Goal: Task Accomplishment & Management: Use online tool/utility

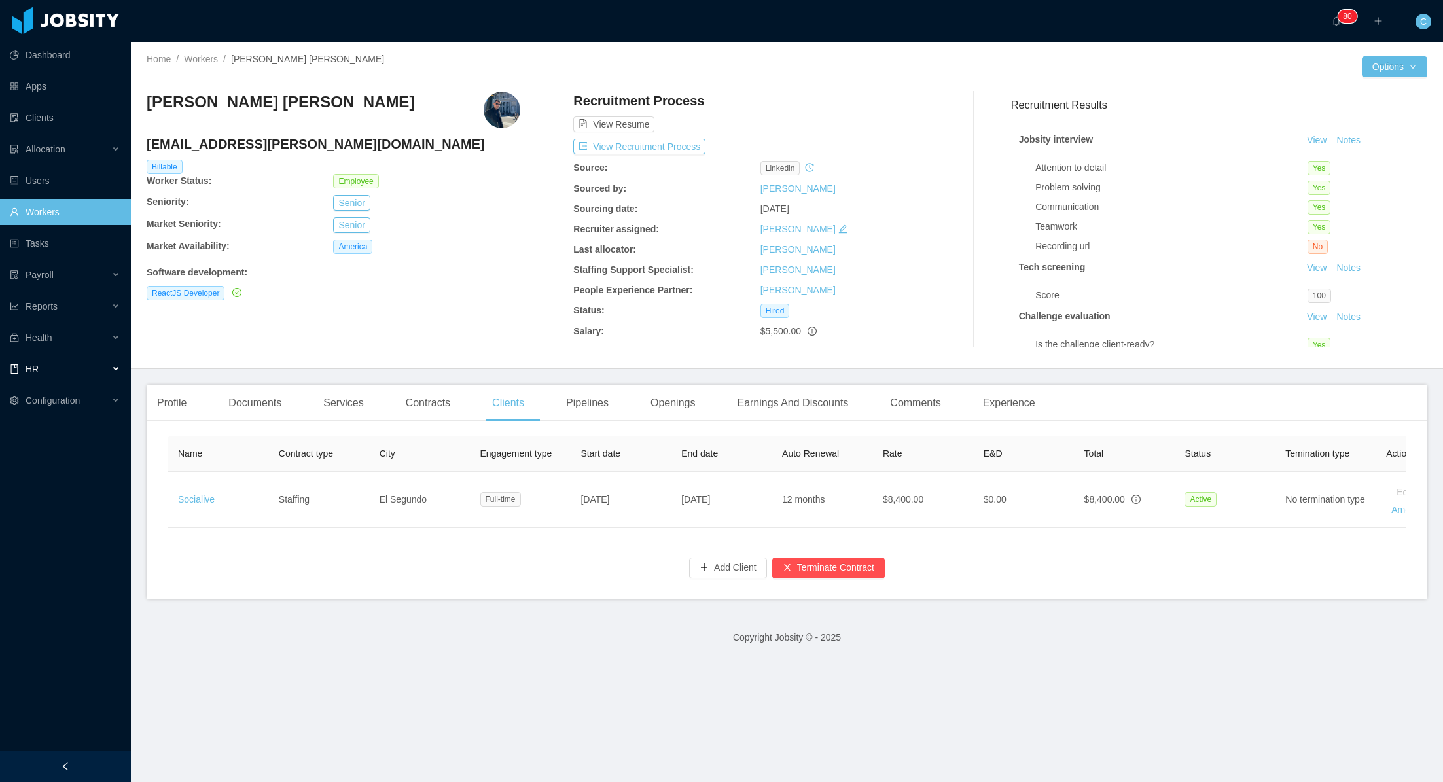
click at [86, 361] on div "HR" at bounding box center [65, 369] width 131 height 26
click at [66, 422] on link "Time Off" at bounding box center [70, 432] width 101 height 26
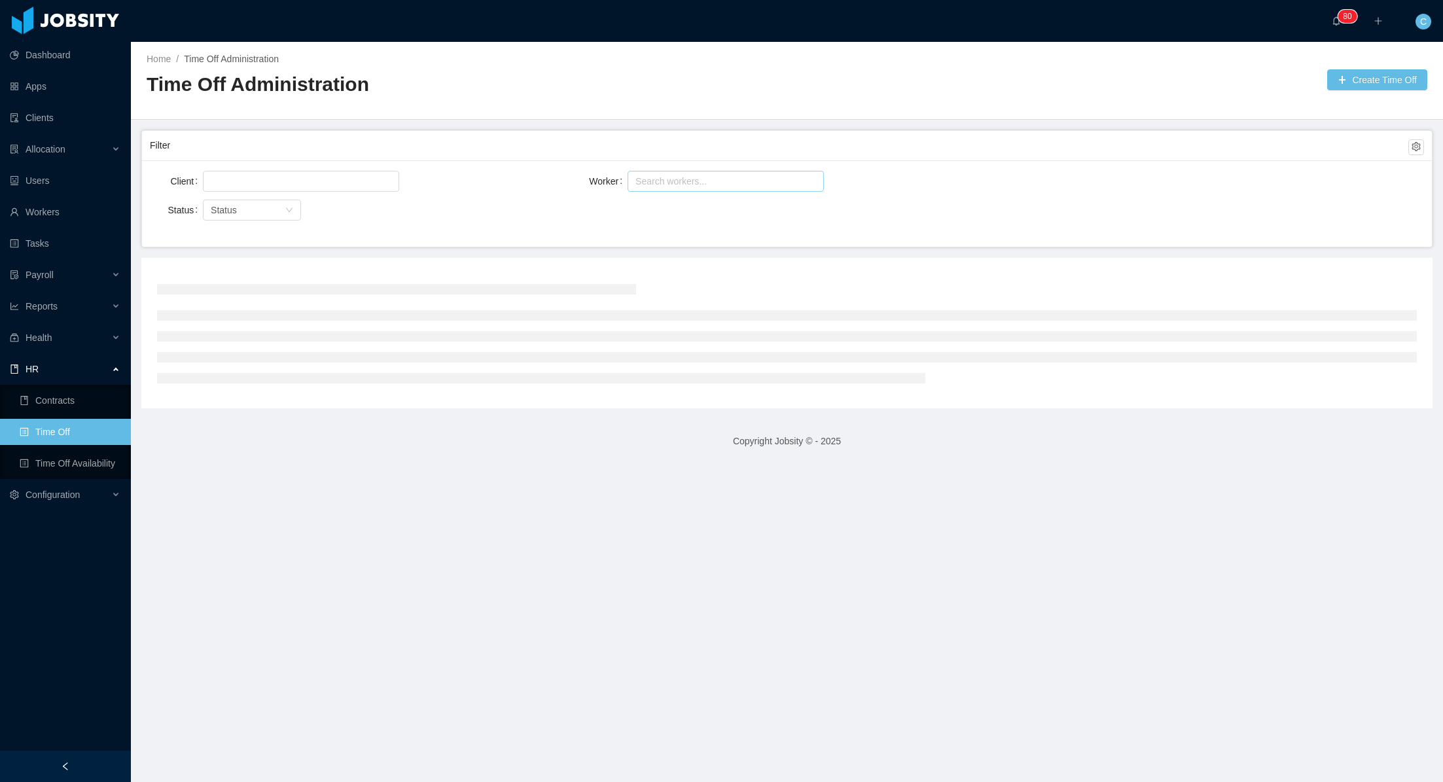
click at [672, 186] on div "Search workers..." at bounding box center [720, 181] width 179 height 20
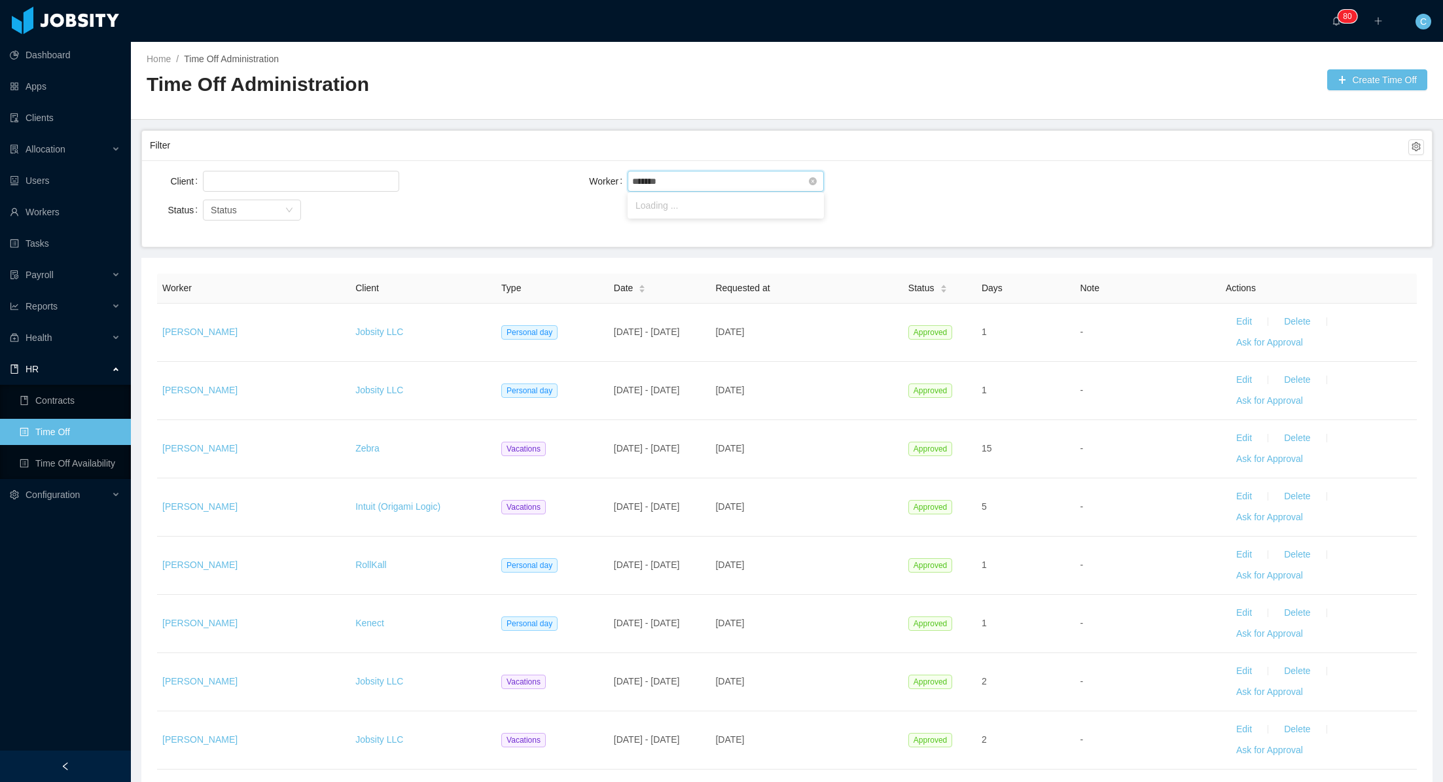
type input "********"
click at [672, 205] on li "[PERSON_NAME]" at bounding box center [725, 205] width 196 height 21
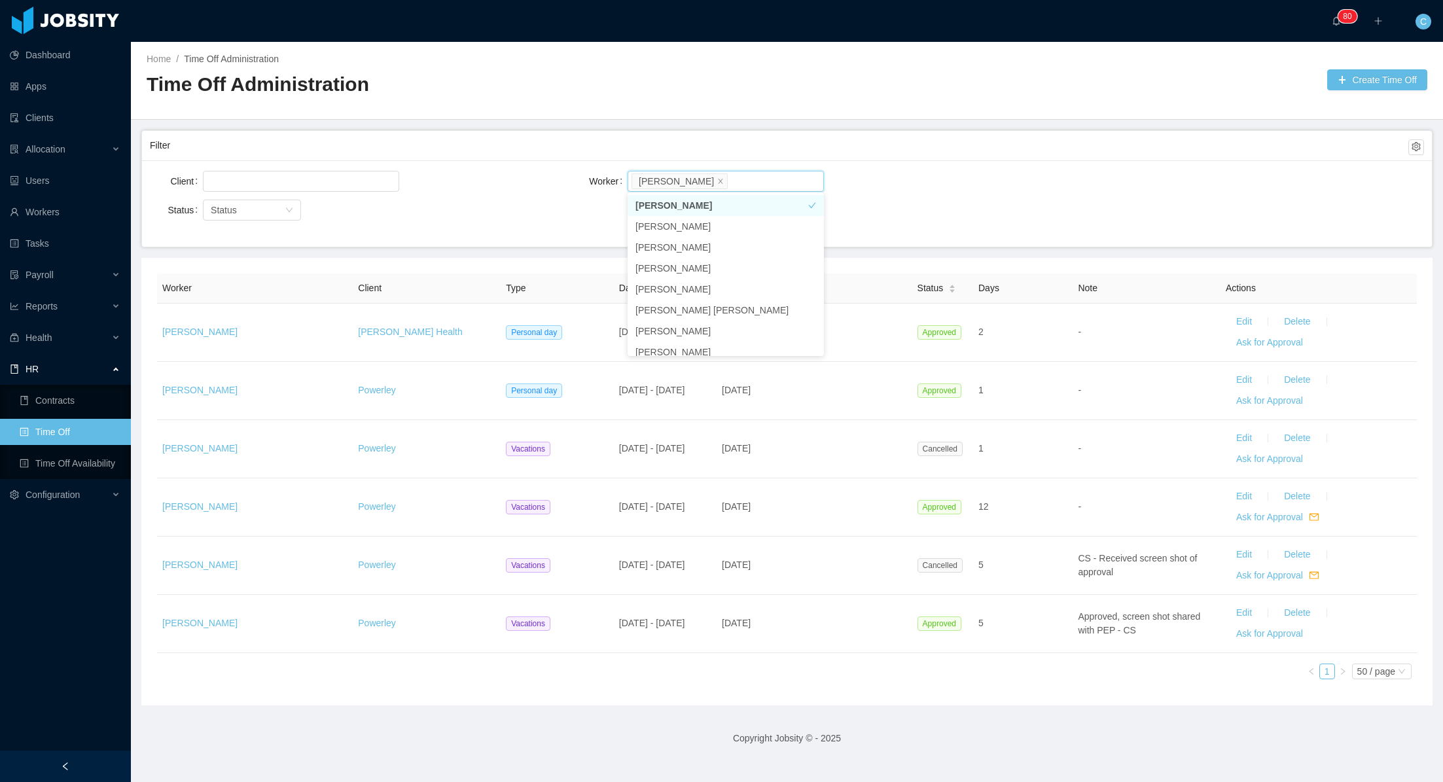
click at [1041, 182] on div "Client Worker Search workers... [PERSON_NAME]" at bounding box center [787, 189] width 1274 height 42
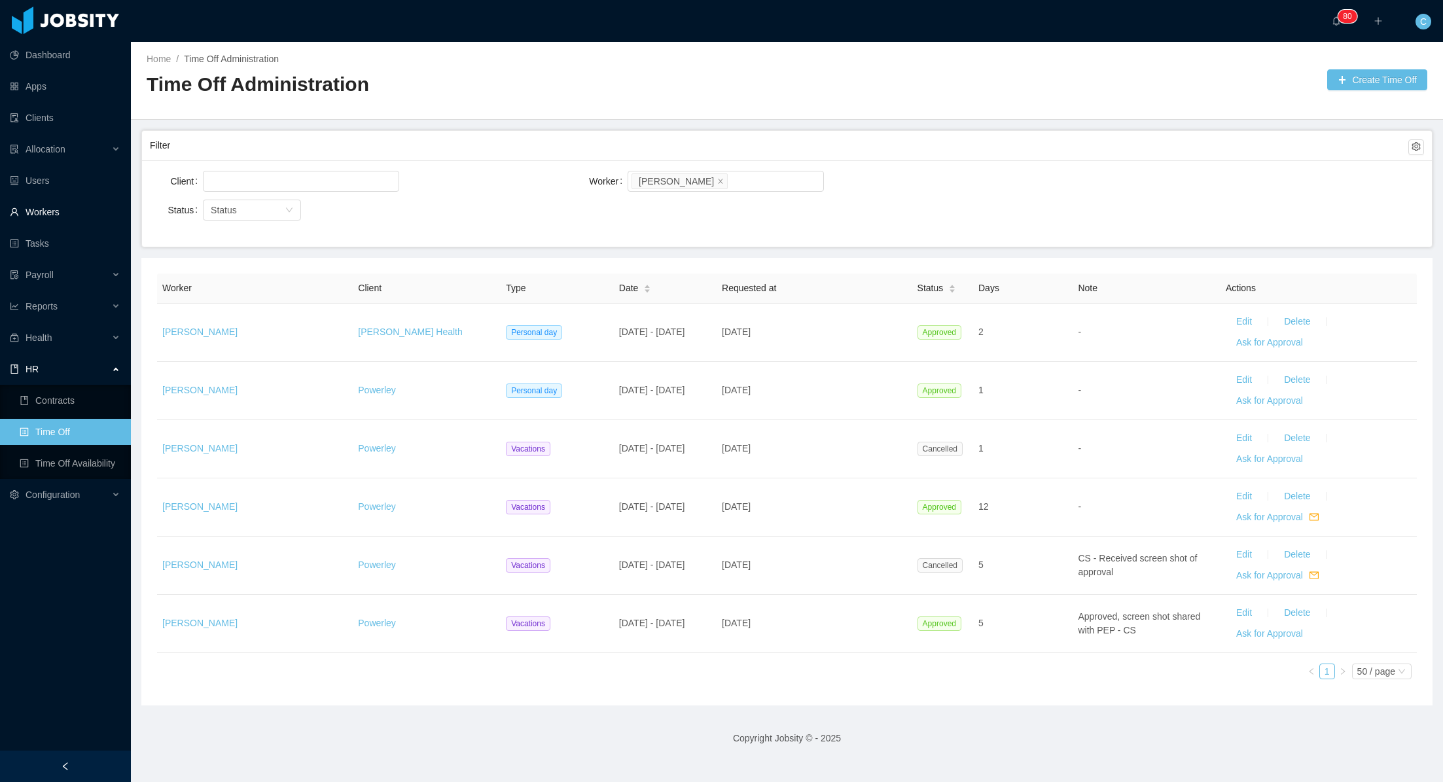
click at [50, 213] on link "Workers" at bounding box center [65, 212] width 111 height 26
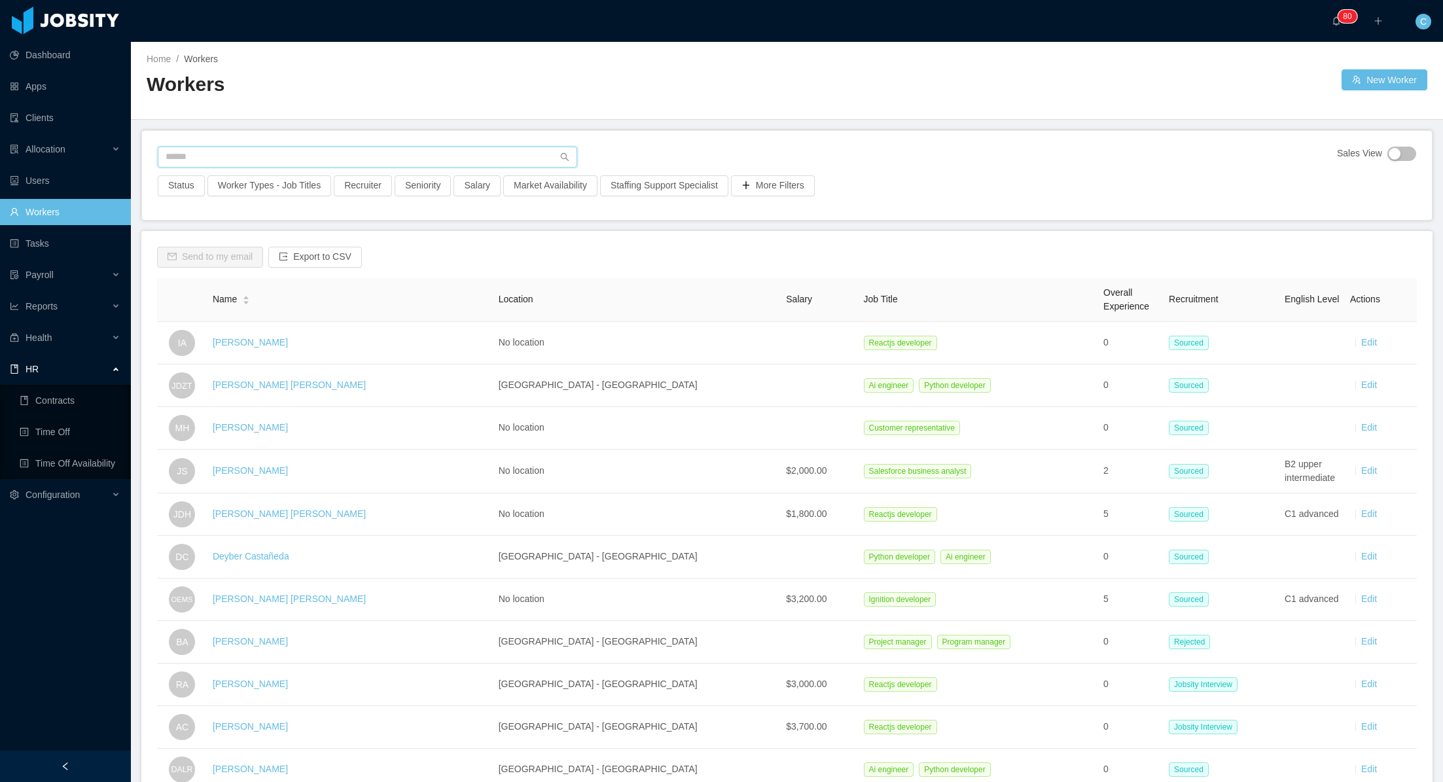
click at [273, 154] on input "text" at bounding box center [367, 157] width 419 height 21
type input "**********"
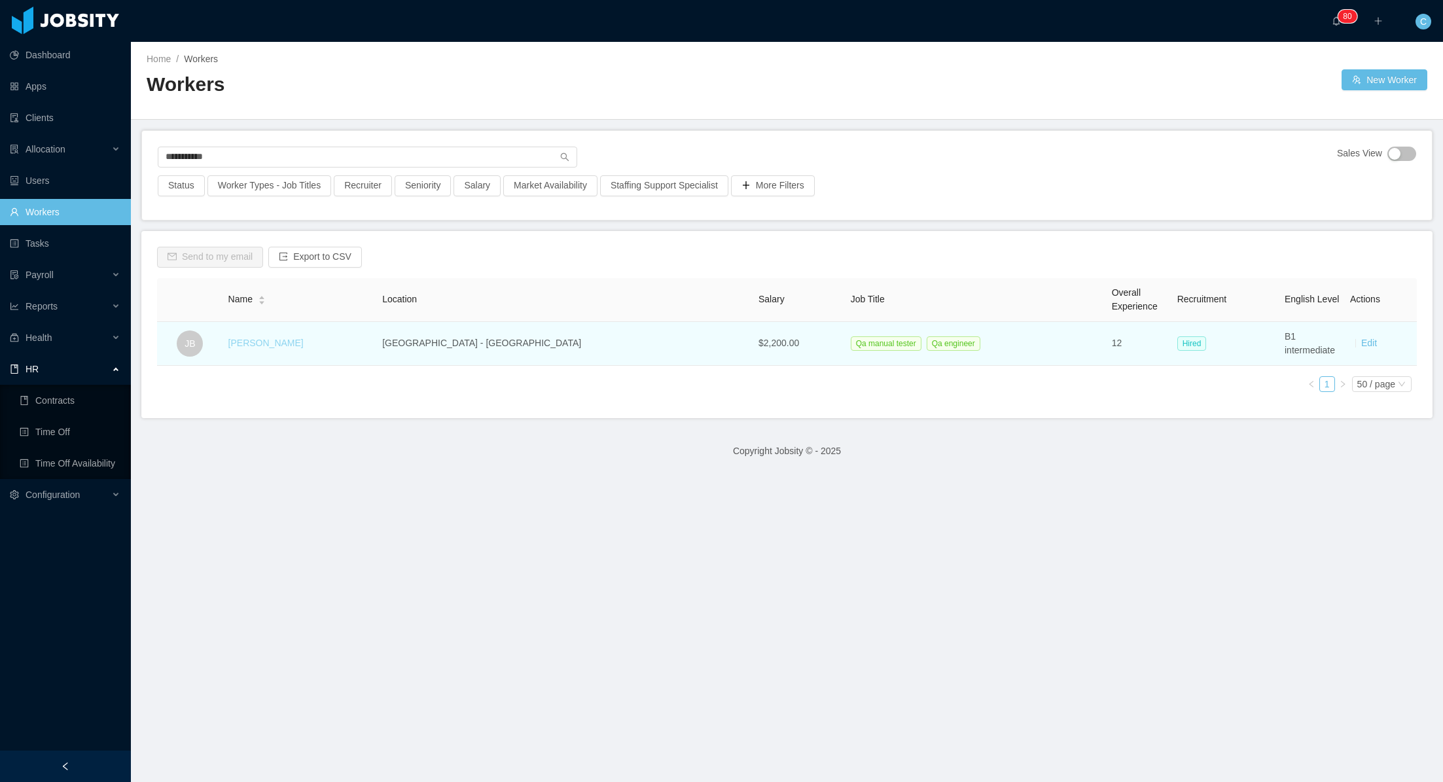
click at [289, 342] on link "[PERSON_NAME]" at bounding box center [265, 343] width 75 height 10
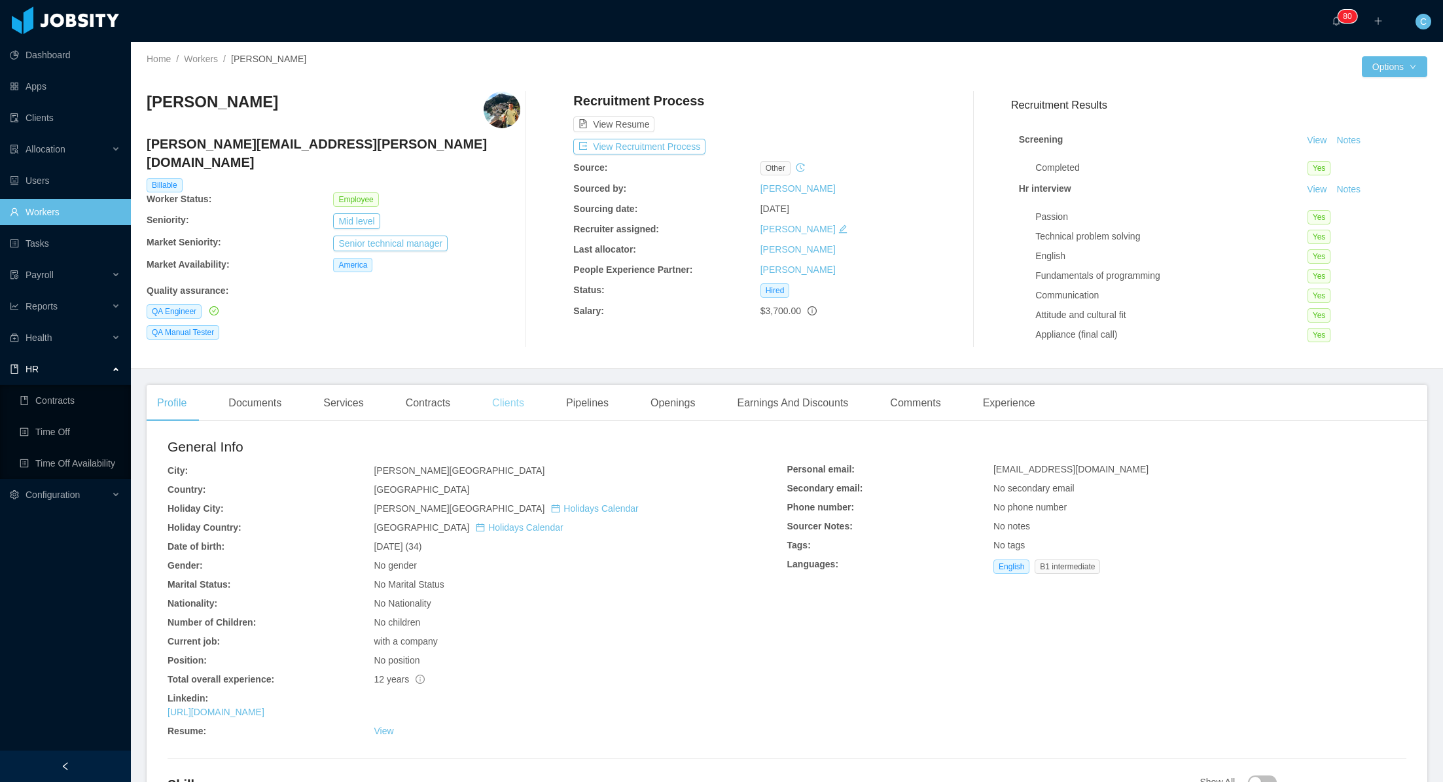
click at [514, 416] on div "Clients" at bounding box center [508, 403] width 53 height 37
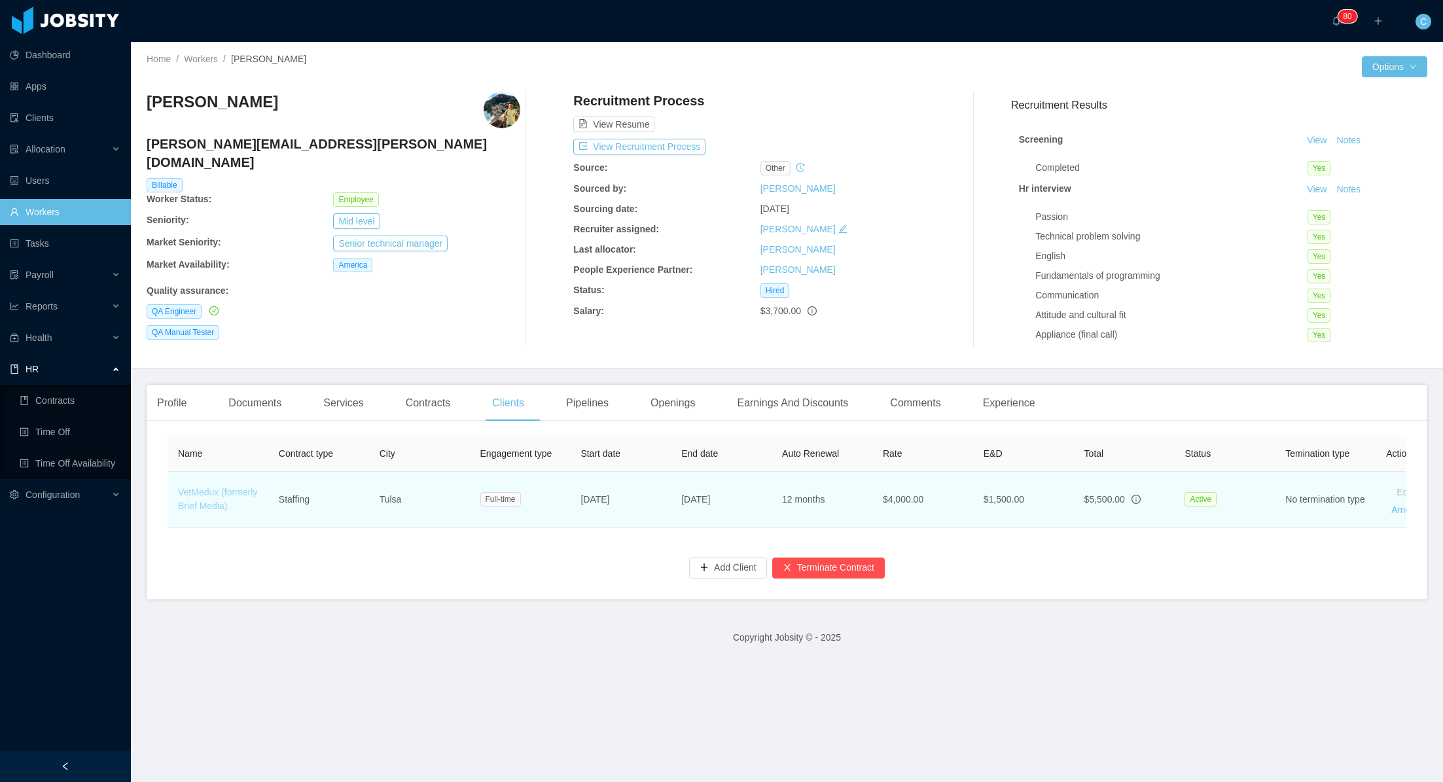
click at [203, 505] on link "VetMedux (formerly Brief Media)" at bounding box center [217, 499] width 79 height 24
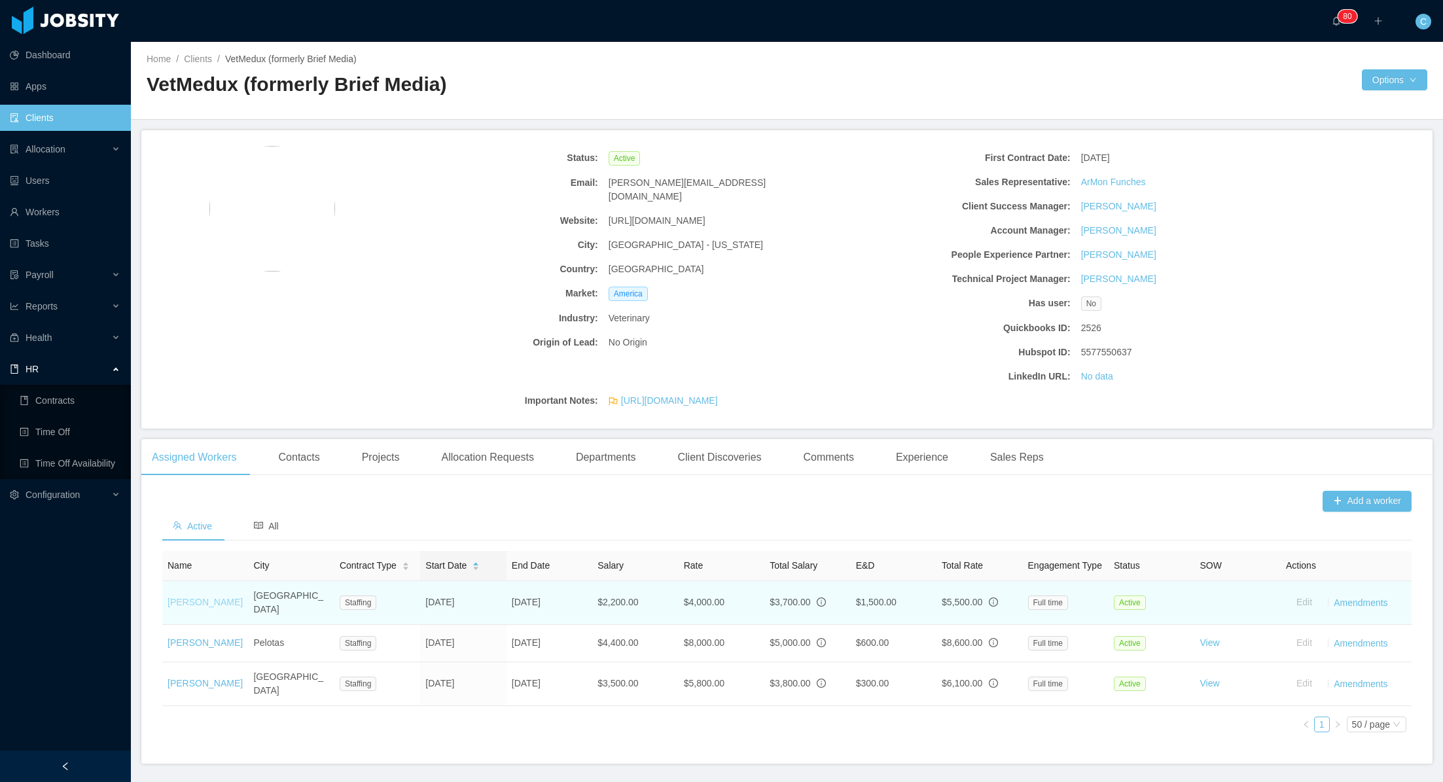
click at [202, 607] on link "[PERSON_NAME]" at bounding box center [204, 602] width 75 height 10
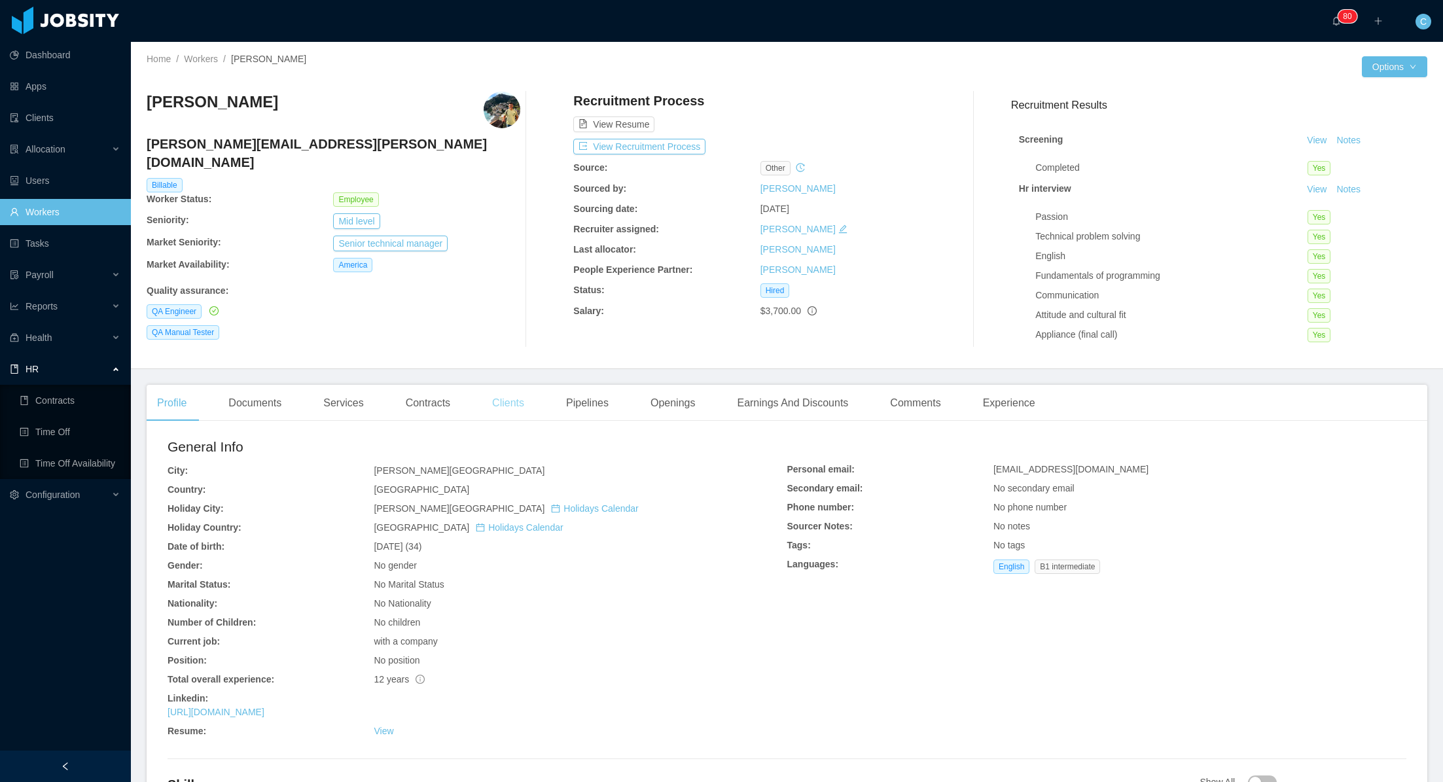
click at [517, 406] on div "Clients" at bounding box center [508, 403] width 53 height 37
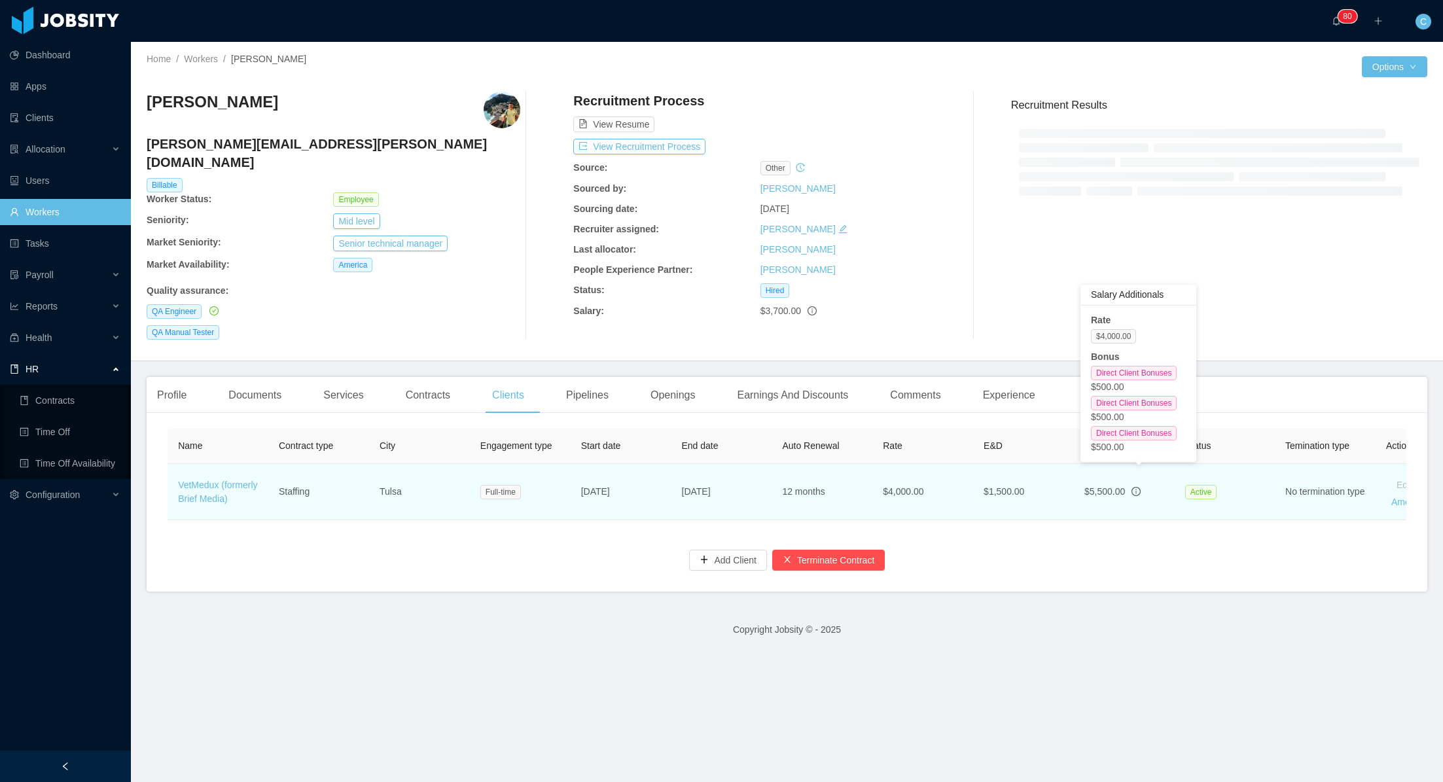
click at [1140, 487] on icon "info-circle" at bounding box center [1135, 491] width 9 height 9
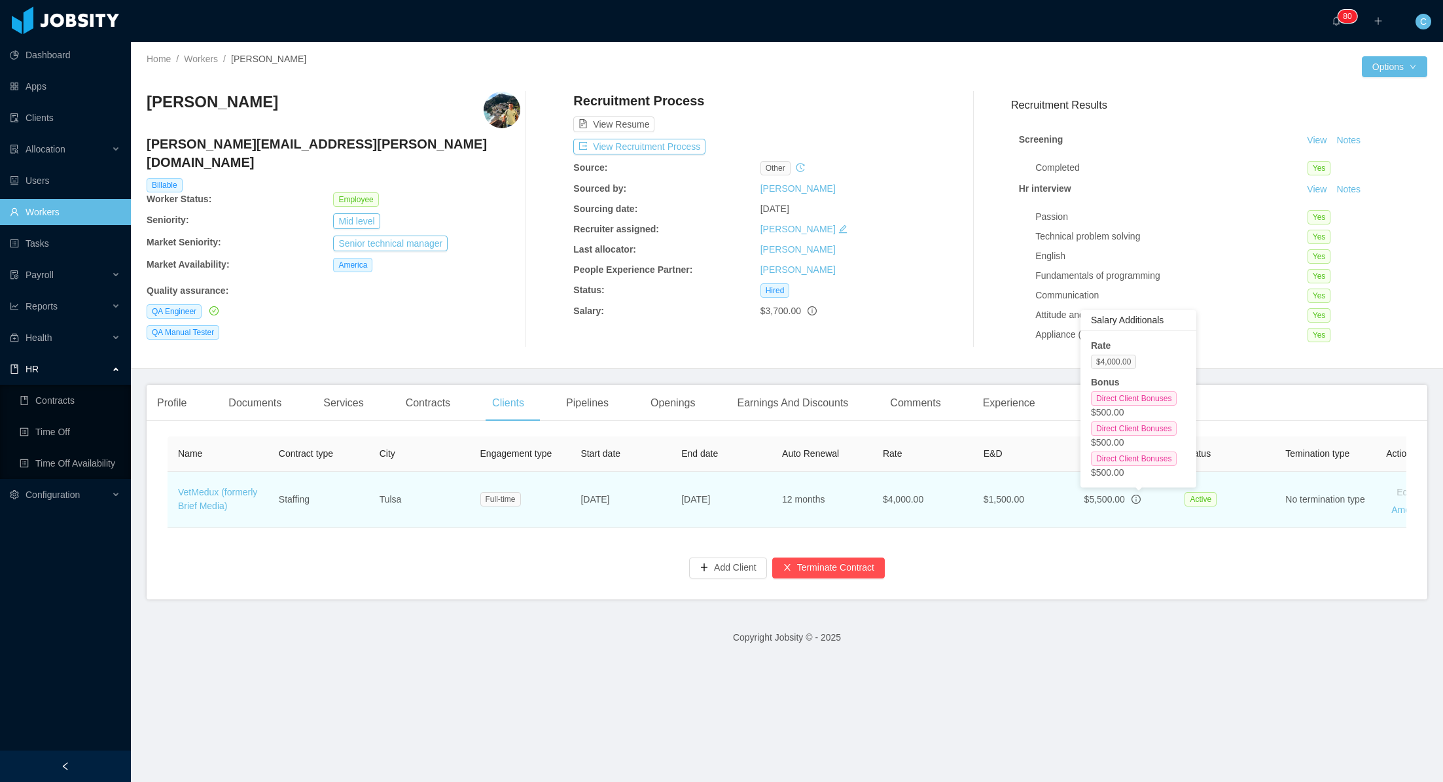
click at [1140, 504] on icon "info-circle" at bounding box center [1135, 499] width 9 height 9
click at [197, 495] on td "VetMedux (formerly Brief Media)" at bounding box center [217, 500] width 101 height 56
click at [195, 501] on link "VetMedux (formerly Brief Media)" at bounding box center [217, 499] width 79 height 24
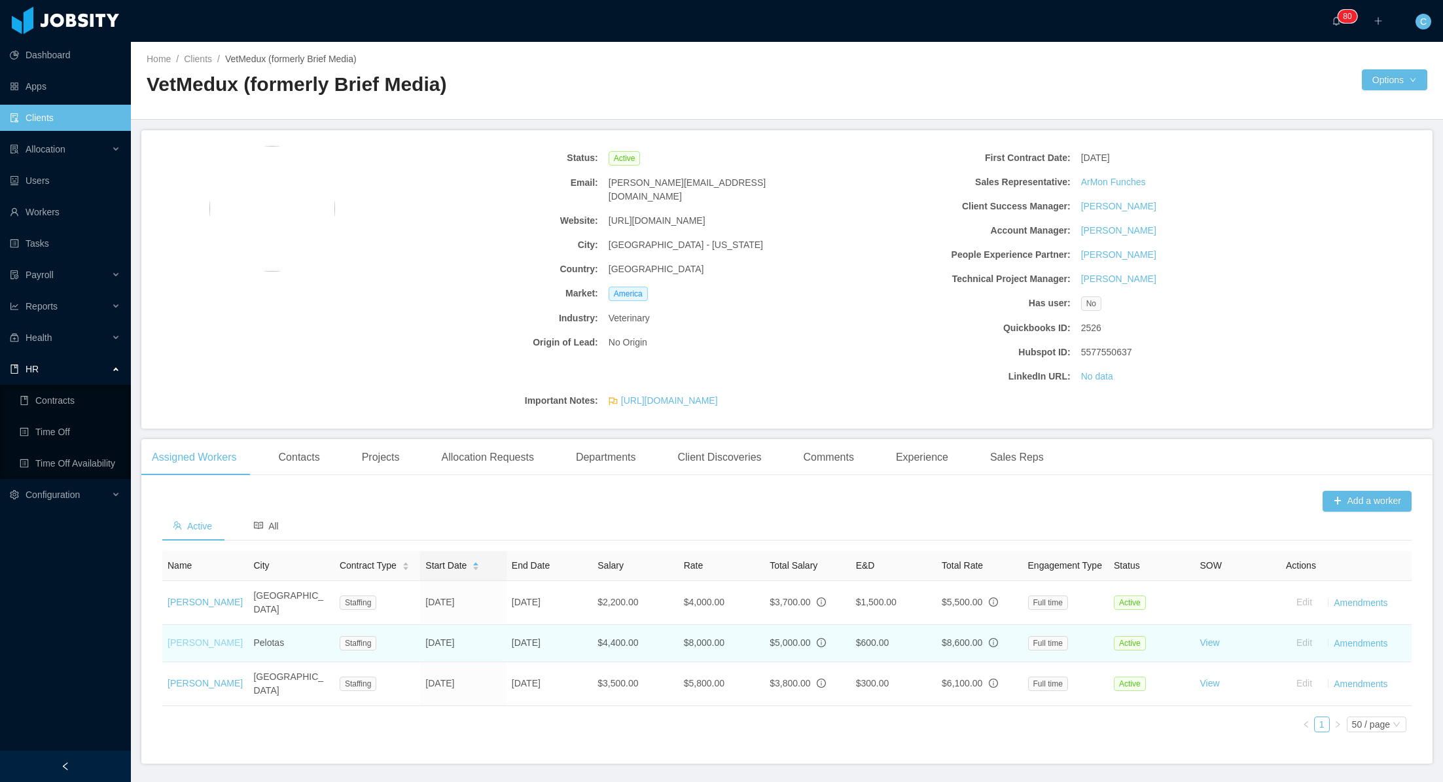
click at [184, 647] on link "[PERSON_NAME]" at bounding box center [204, 642] width 75 height 10
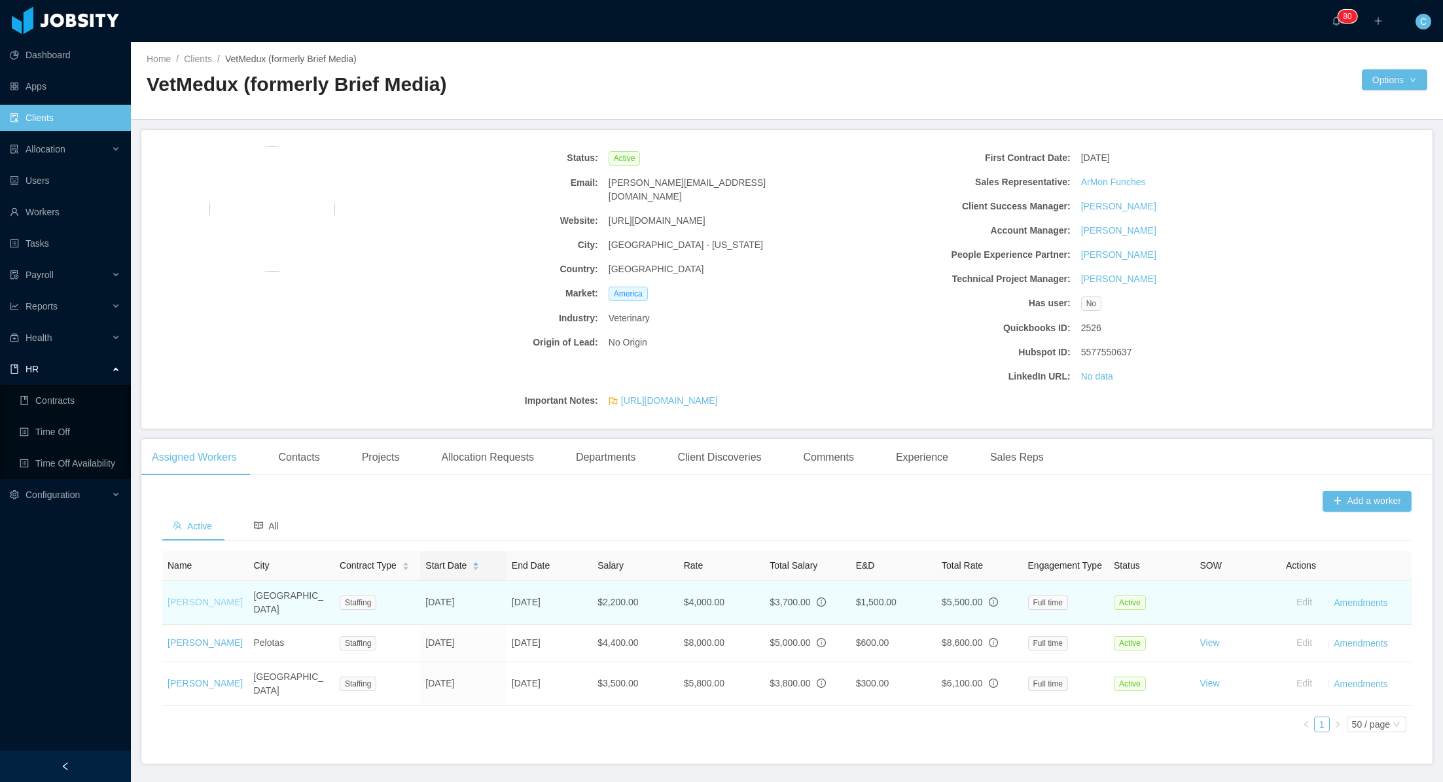
click at [208, 607] on link "[PERSON_NAME]" at bounding box center [204, 602] width 75 height 10
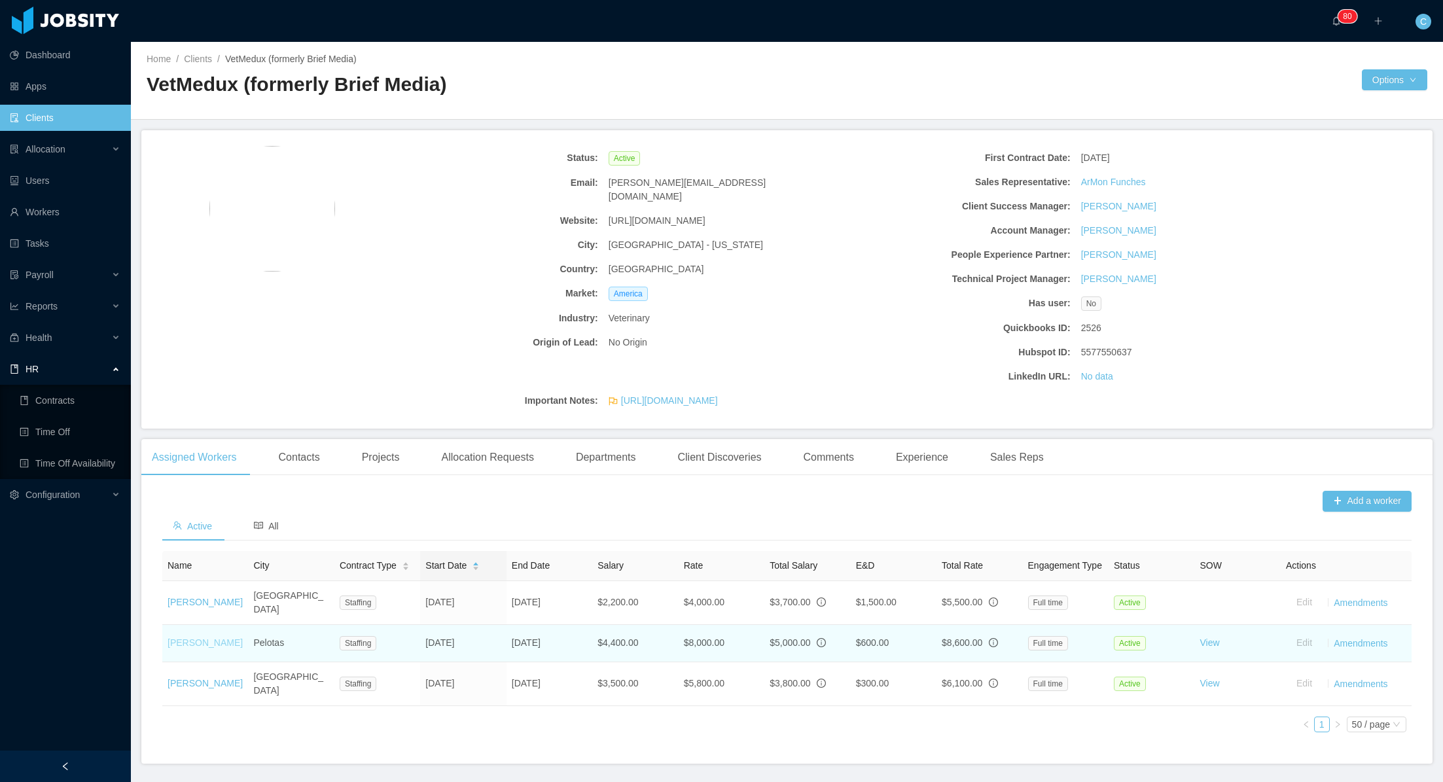
click at [196, 648] on link "[PERSON_NAME]" at bounding box center [204, 642] width 75 height 10
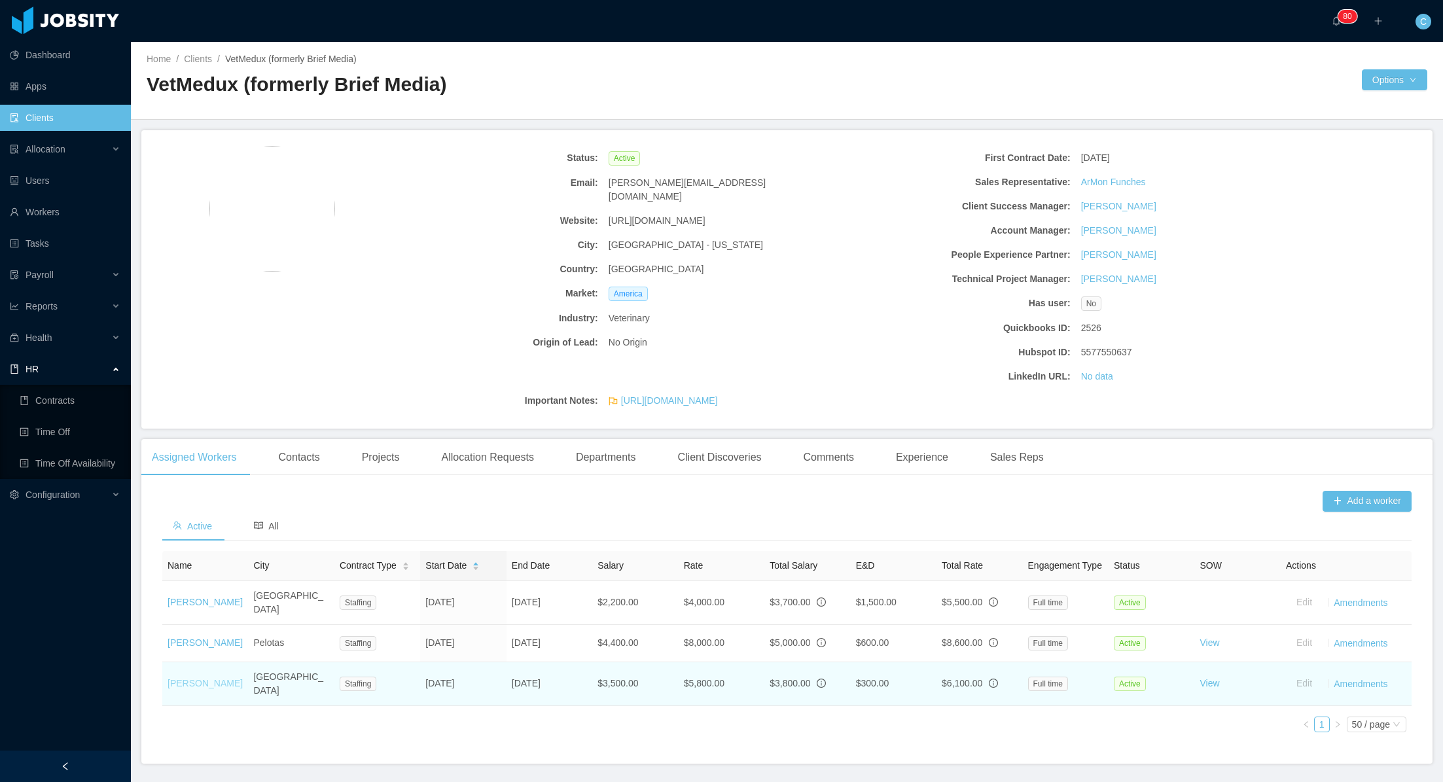
click at [202, 682] on link "[PERSON_NAME]" at bounding box center [204, 683] width 75 height 10
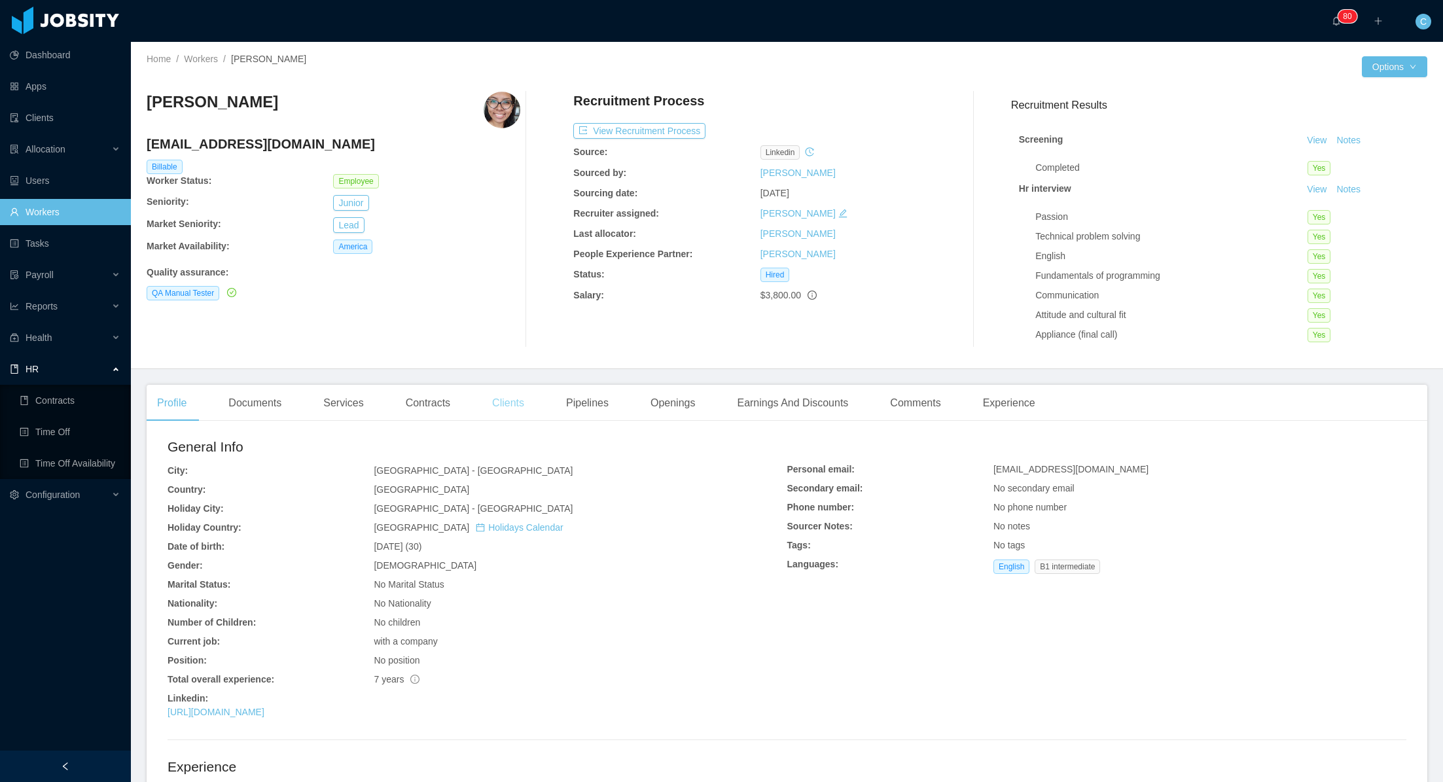
click at [516, 398] on div "Clients" at bounding box center [508, 403] width 53 height 37
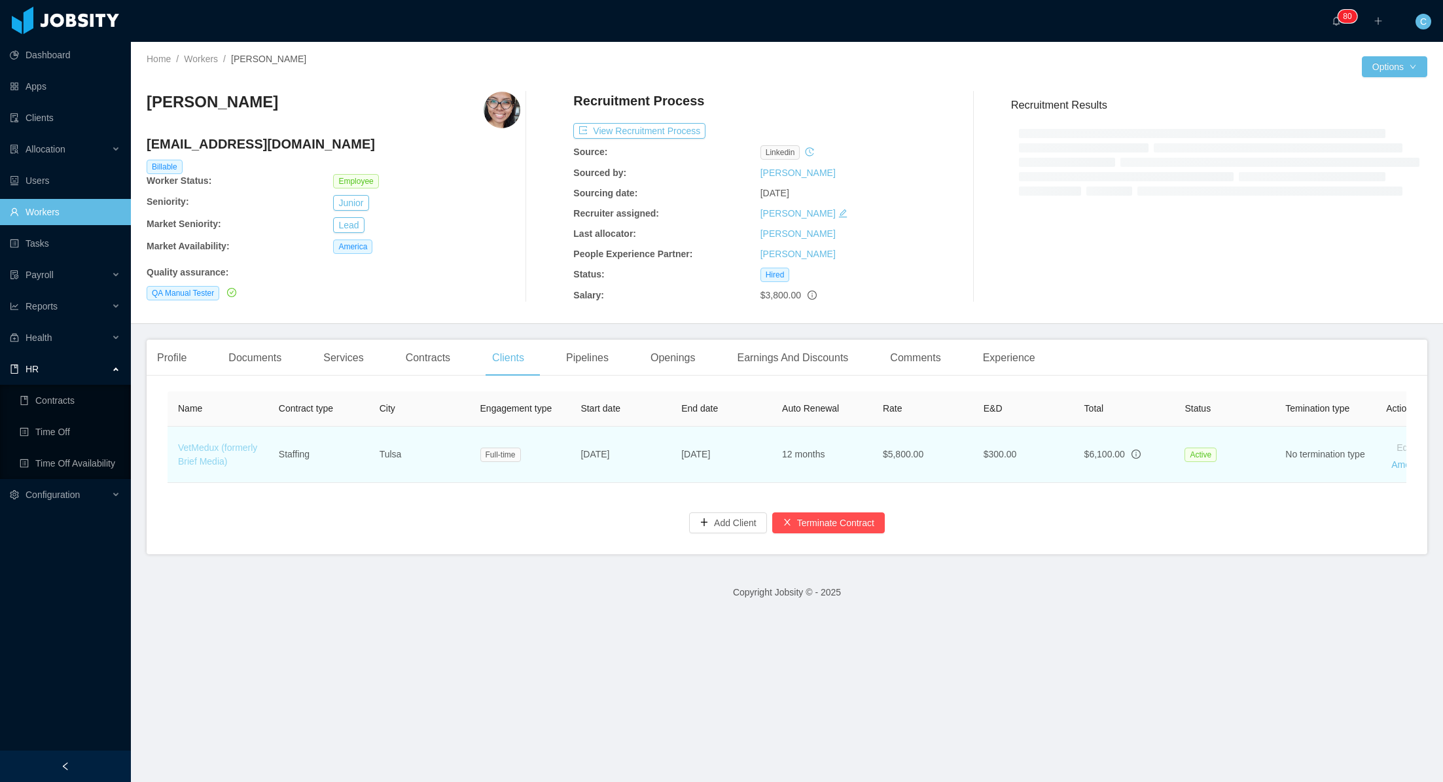
click at [196, 458] on link "VetMedux (formerly Brief Media)" at bounding box center [217, 454] width 79 height 24
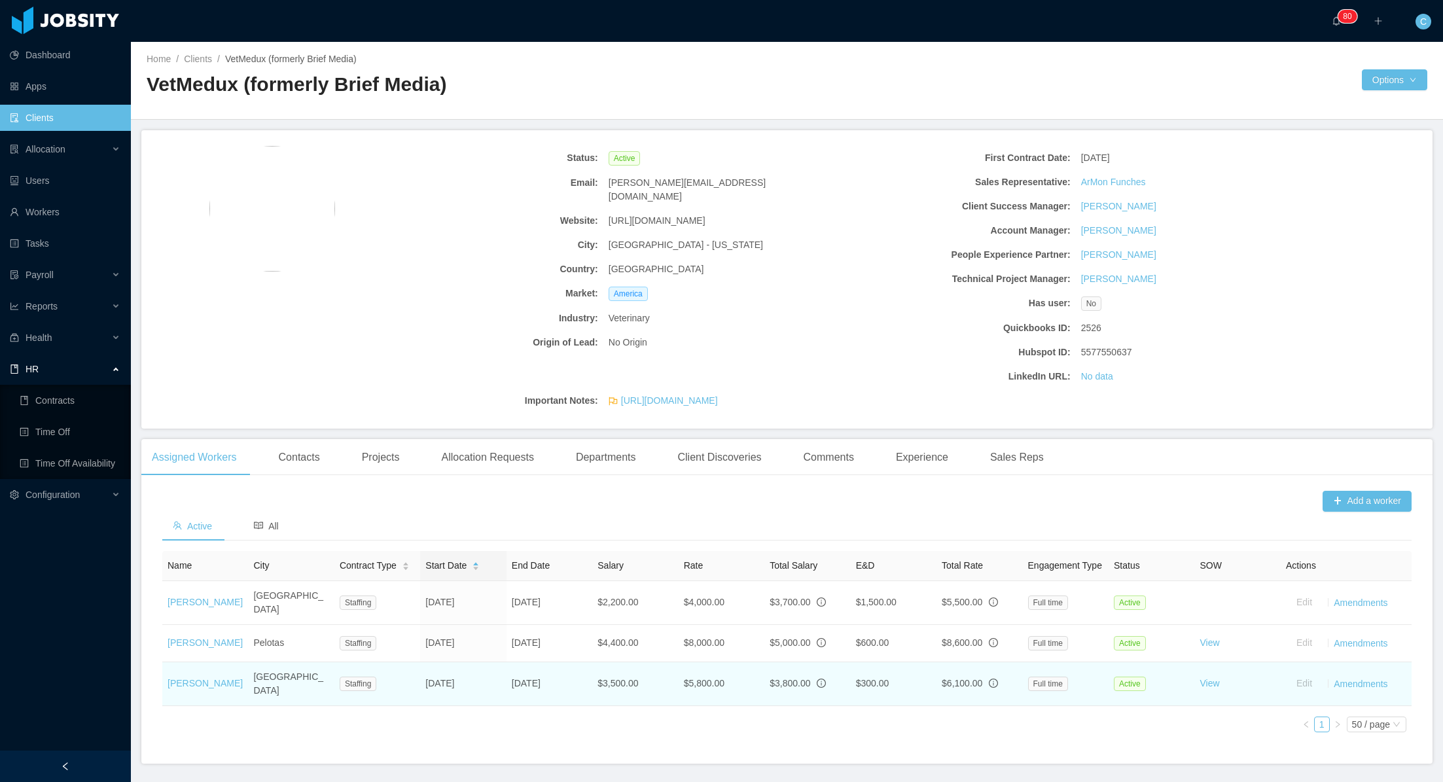
click at [189, 677] on td "[PERSON_NAME]" at bounding box center [205, 684] width 86 height 44
click at [186, 684] on link "[PERSON_NAME]" at bounding box center [204, 683] width 75 height 10
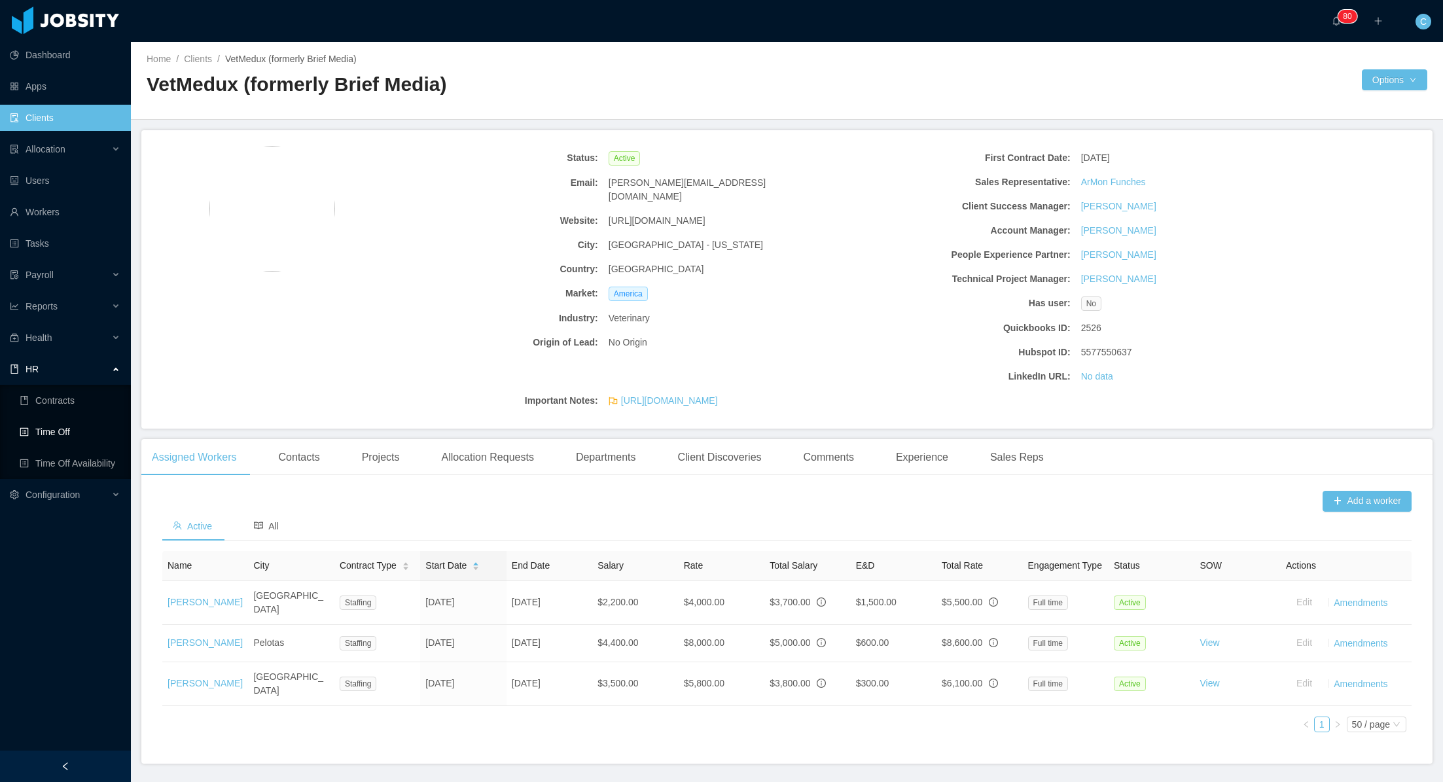
click at [57, 431] on link "Time Off" at bounding box center [70, 432] width 101 height 26
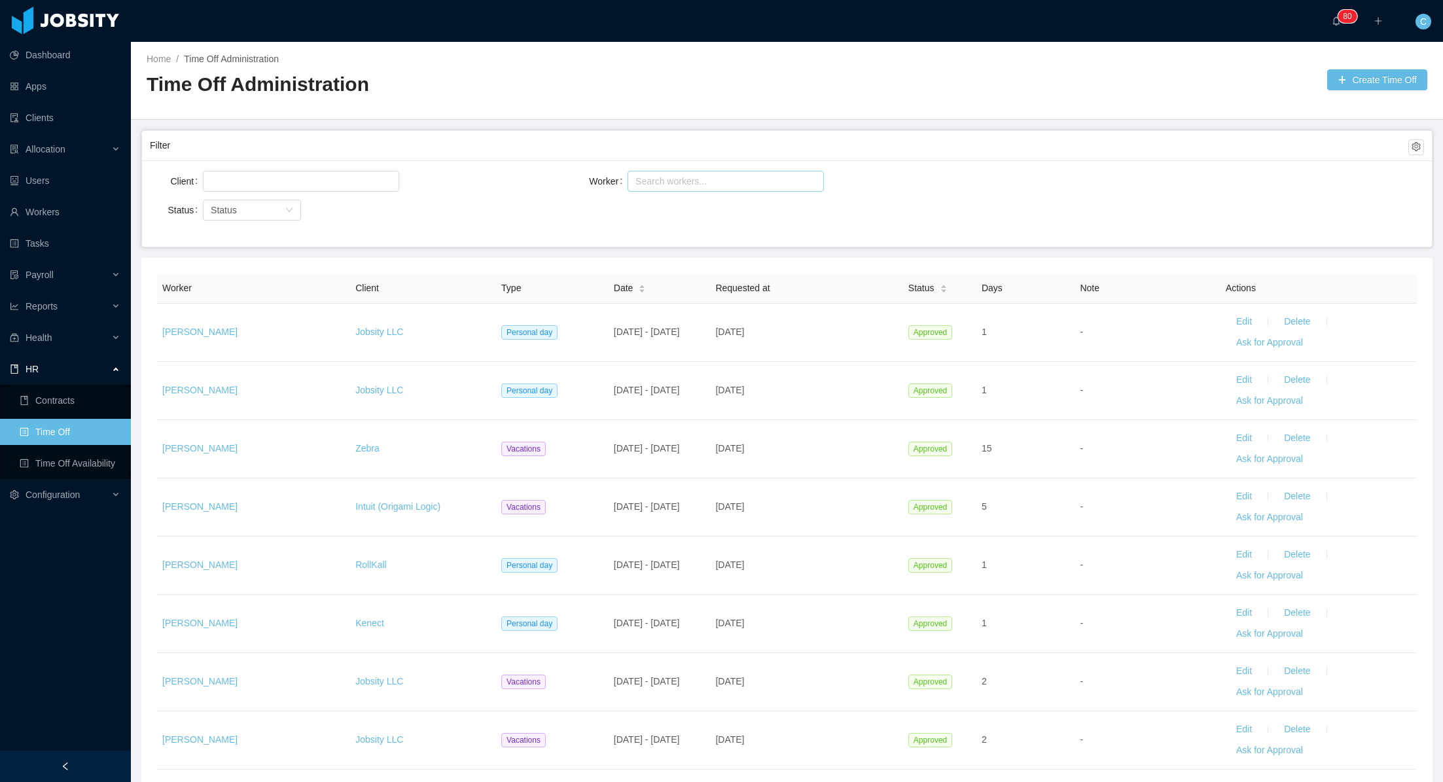
click at [663, 182] on div "Search workers..." at bounding box center [719, 181] width 169 height 13
type input "*********"
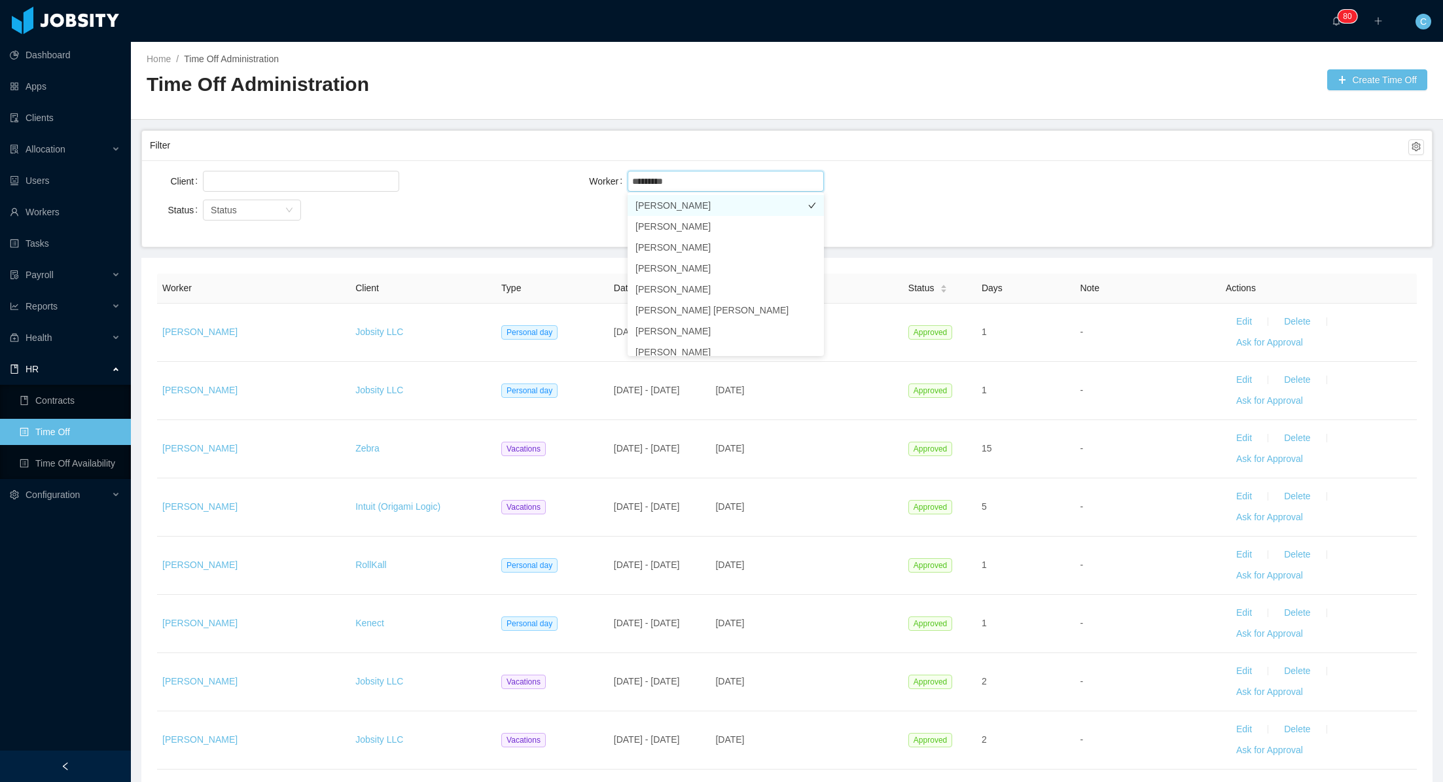
click at [714, 203] on li "[PERSON_NAME]" at bounding box center [725, 205] width 196 height 21
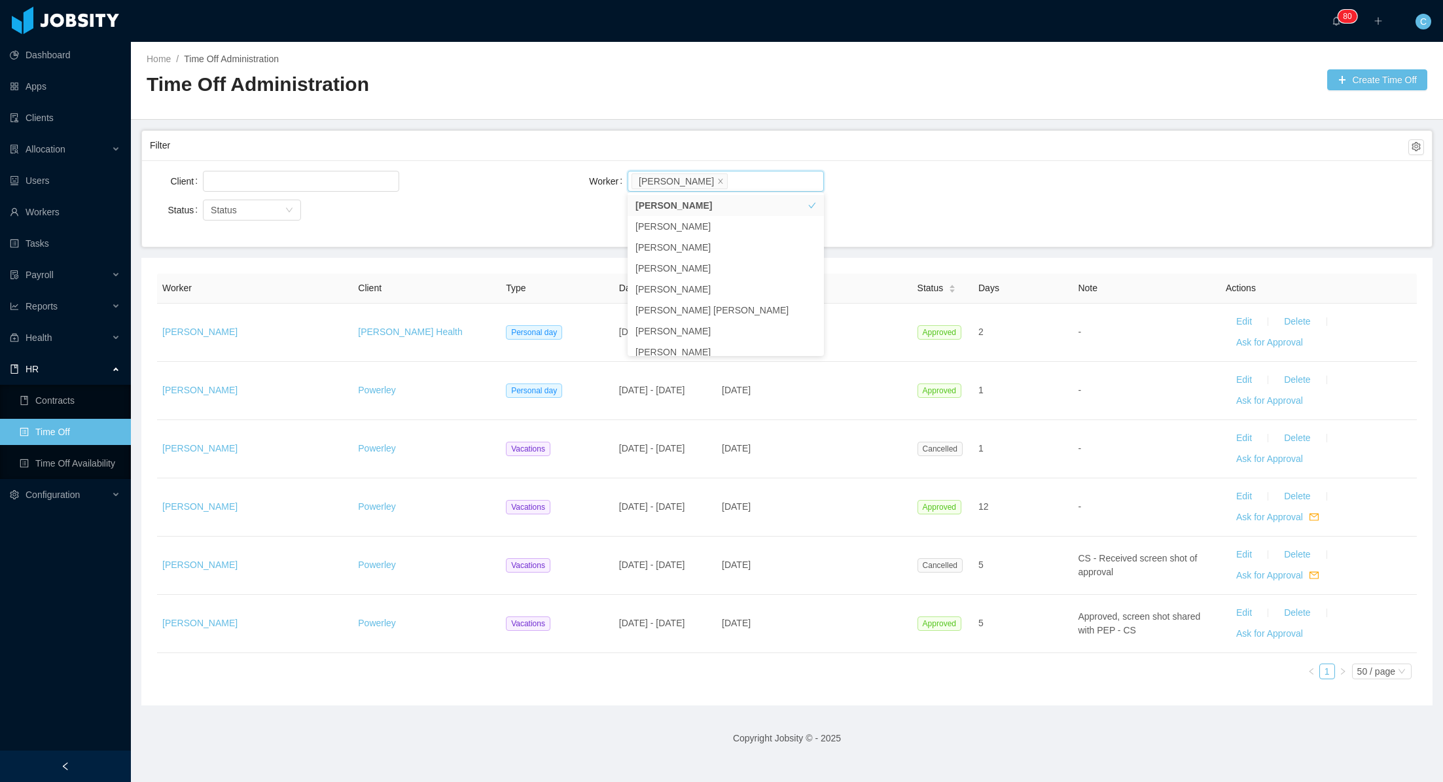
click at [1009, 136] on div "Filter" at bounding box center [779, 145] width 1258 height 24
